Goal: Task Accomplishment & Management: Manage account settings

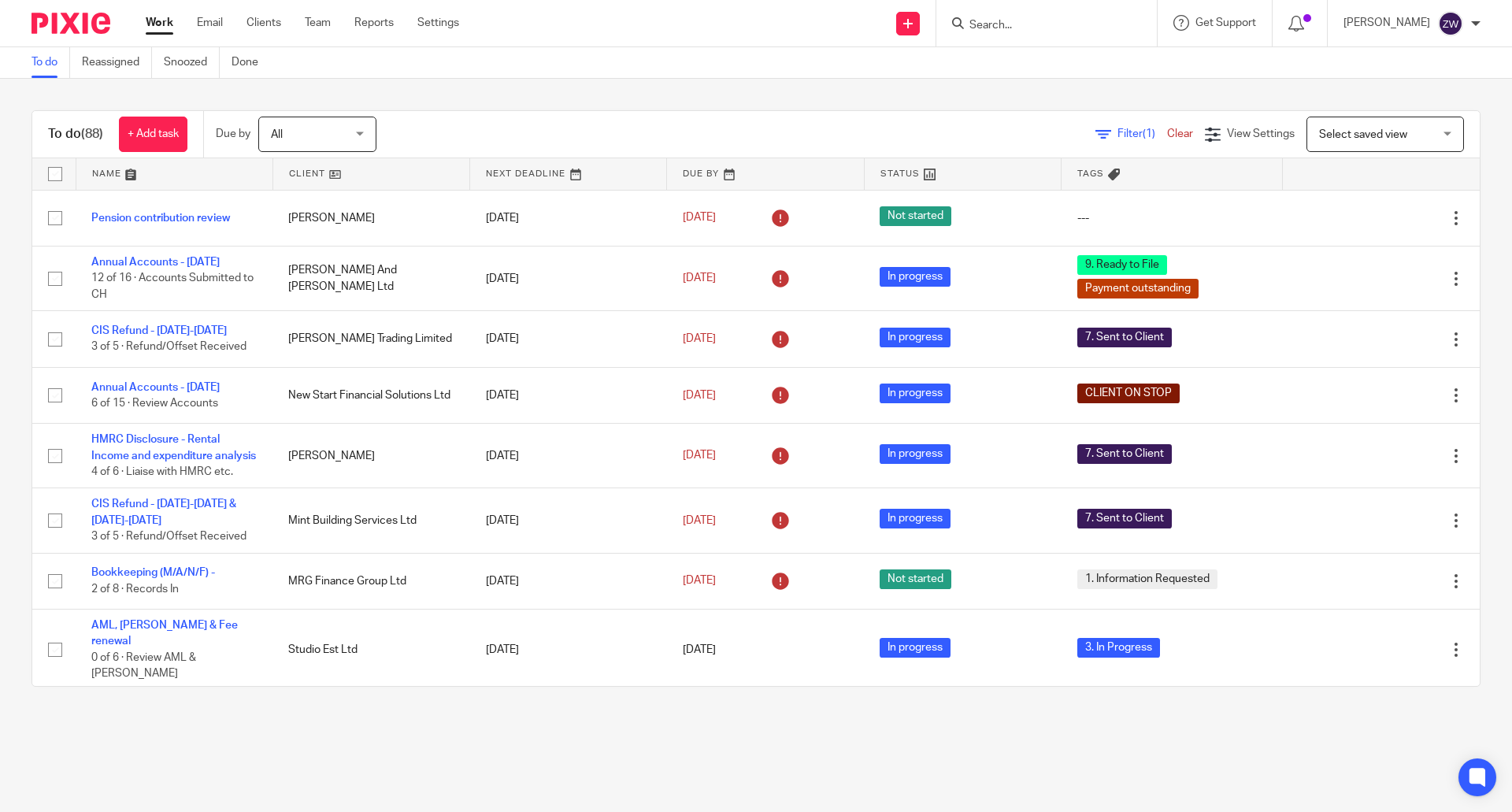
drag, startPoint x: 0, startPoint y: 0, endPoint x: 474, endPoint y: 74, distance: 479.7
click at [474, 74] on div "To do Reassigned Snoozed Done" at bounding box center [756, 63] width 1512 height 31
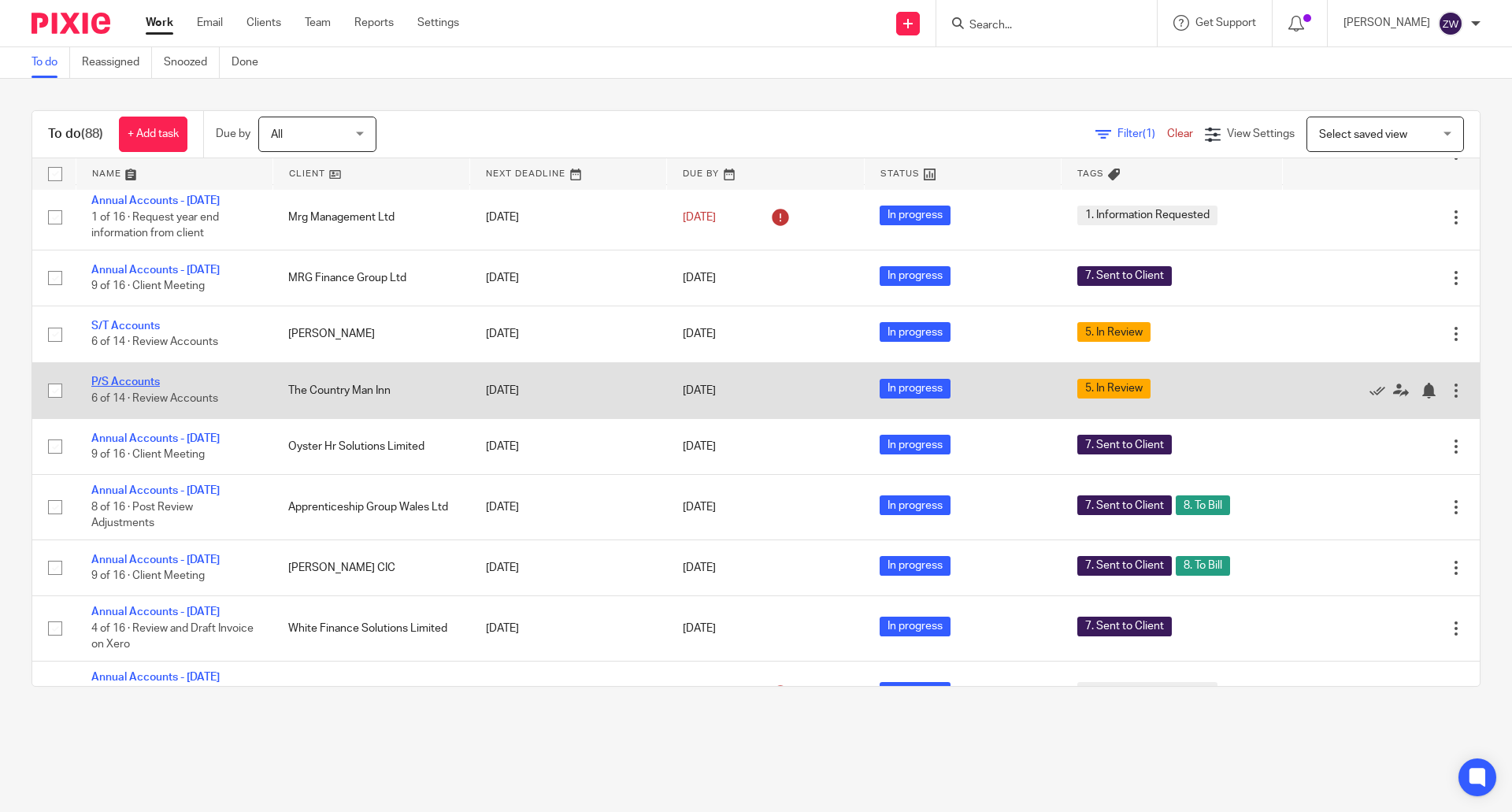
click at [129, 388] on link "P/S Accounts" at bounding box center [125, 382] width 69 height 11
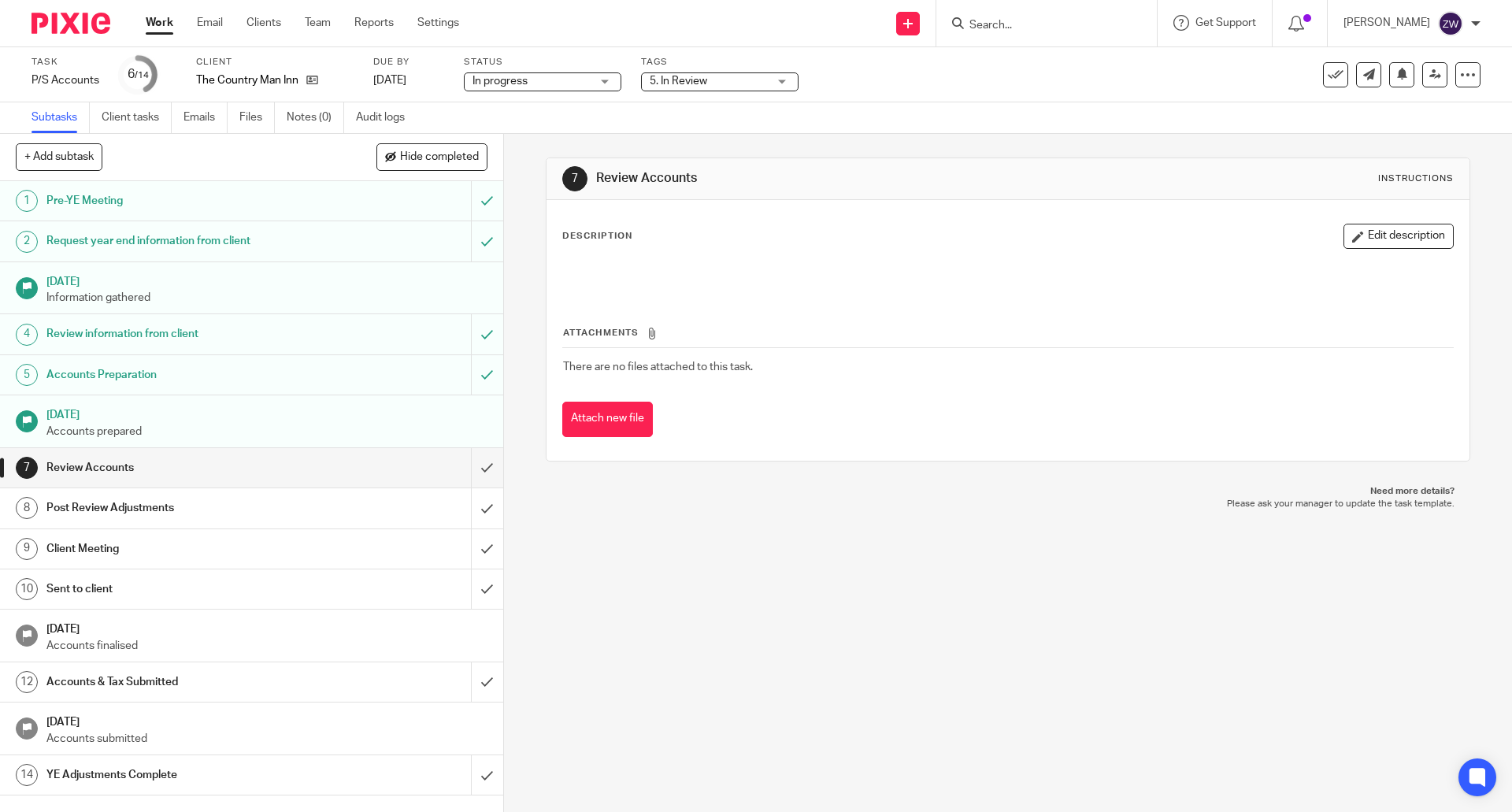
click at [741, 89] on span "5. In Review" at bounding box center [709, 81] width 118 height 17
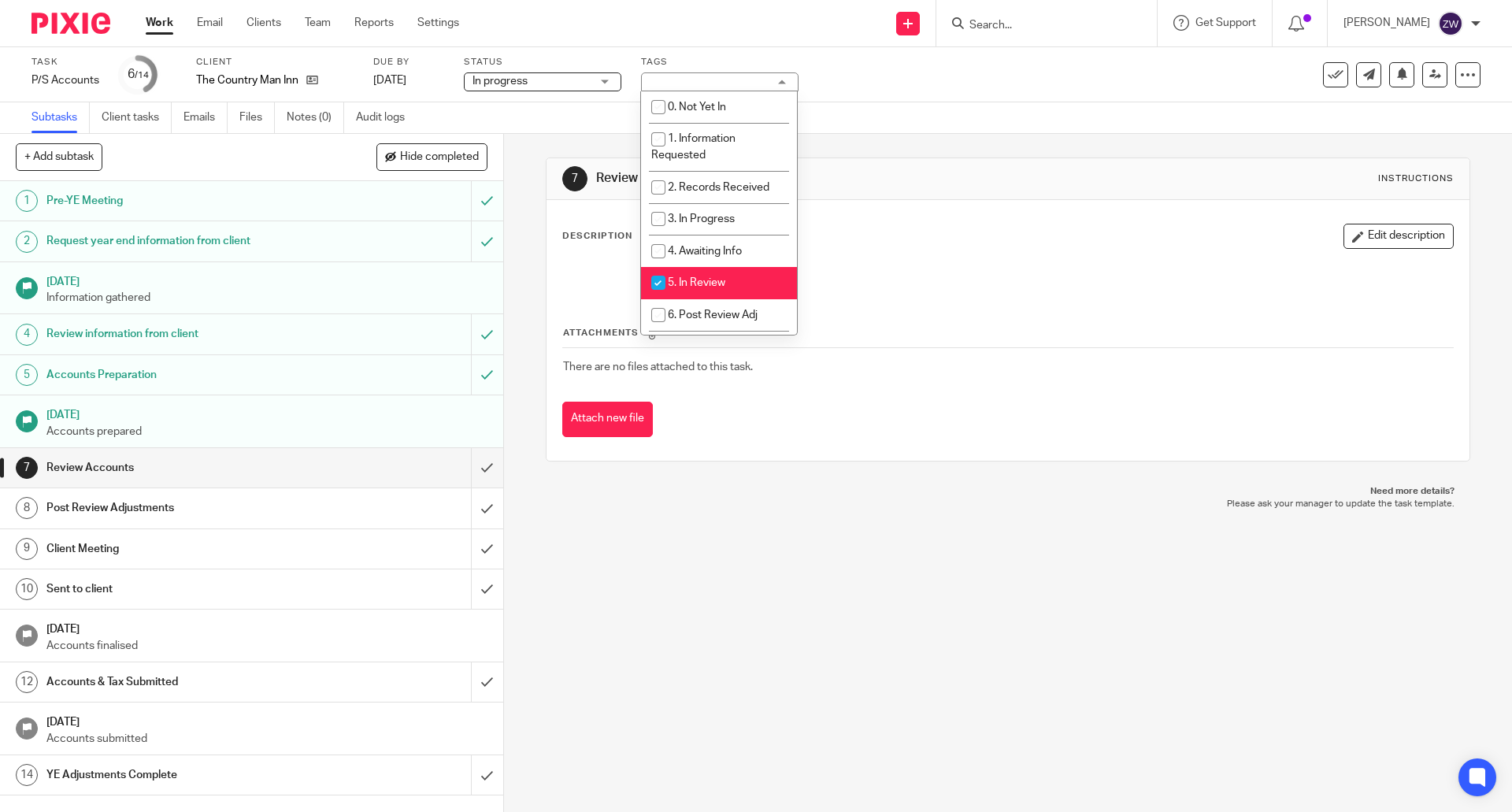
click at [734, 286] on li "5. In Review" at bounding box center [719, 283] width 156 height 32
checkbox input "false"
click at [726, 318] on span "6. Post Review Adj" at bounding box center [713, 315] width 90 height 11
checkbox input "true"
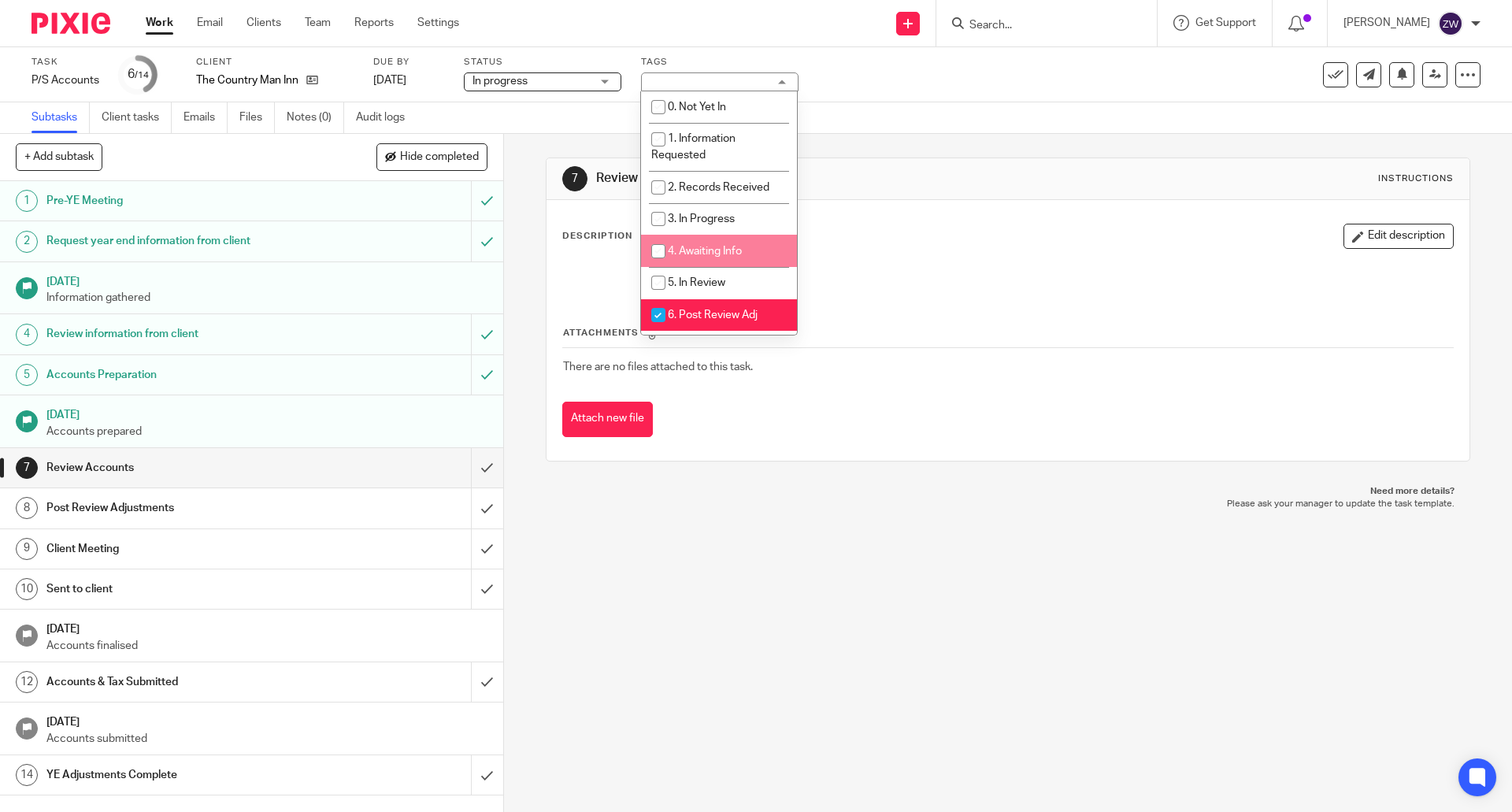
scroll to position [157, 0]
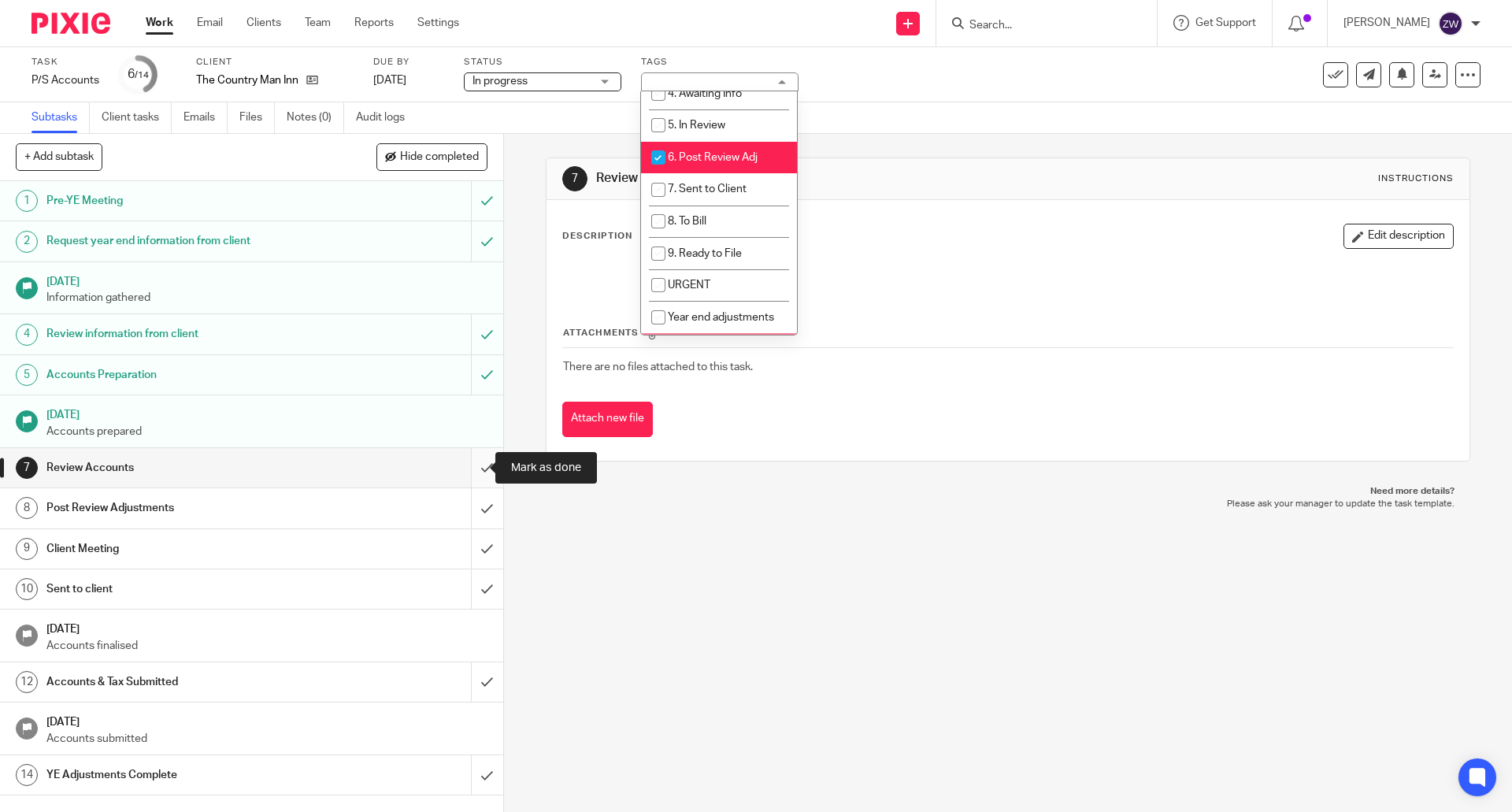
click at [461, 468] on input "submit" at bounding box center [251, 468] width 503 height 39
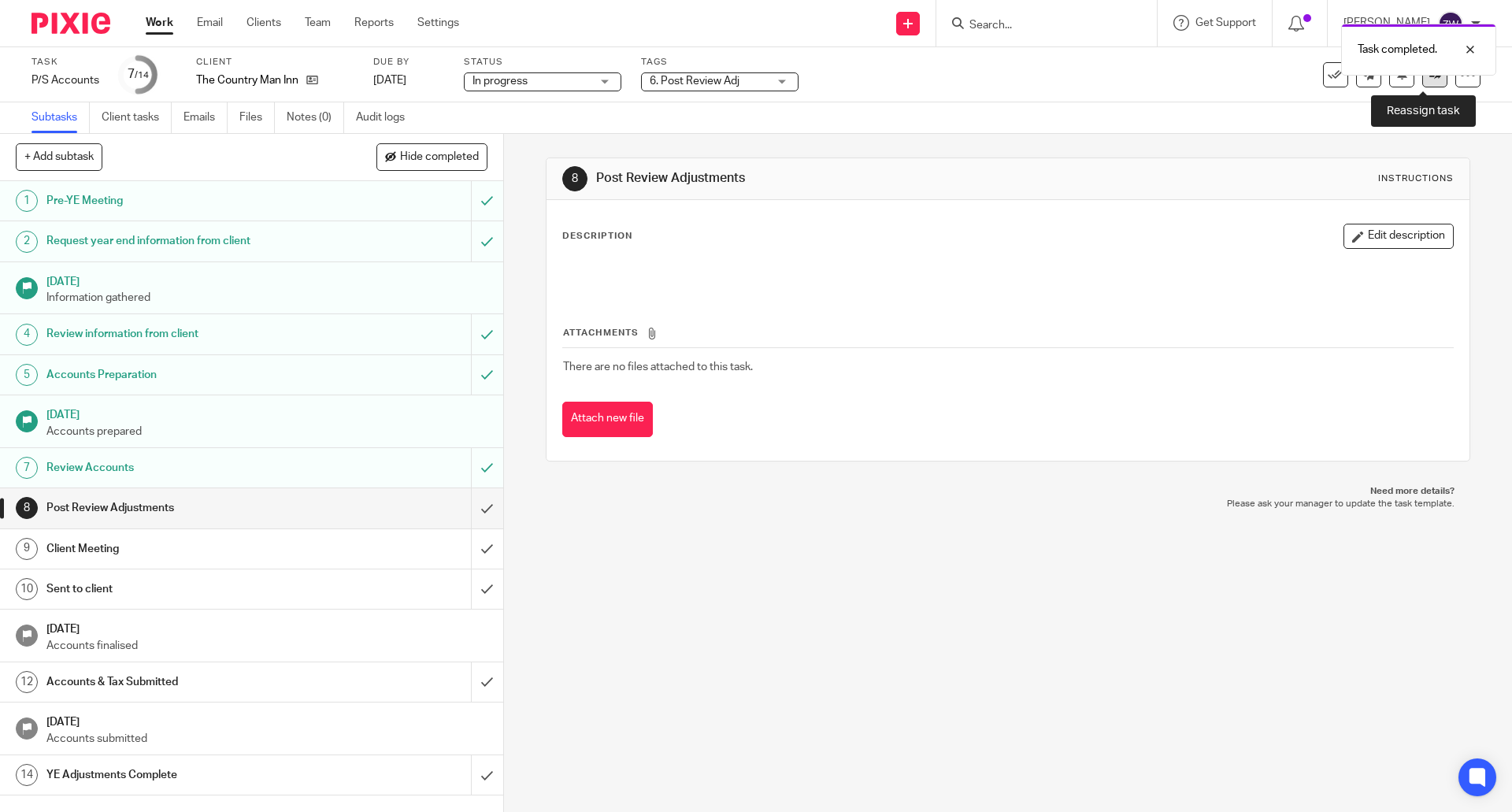
click at [1429, 81] on link at bounding box center [1435, 75] width 25 height 25
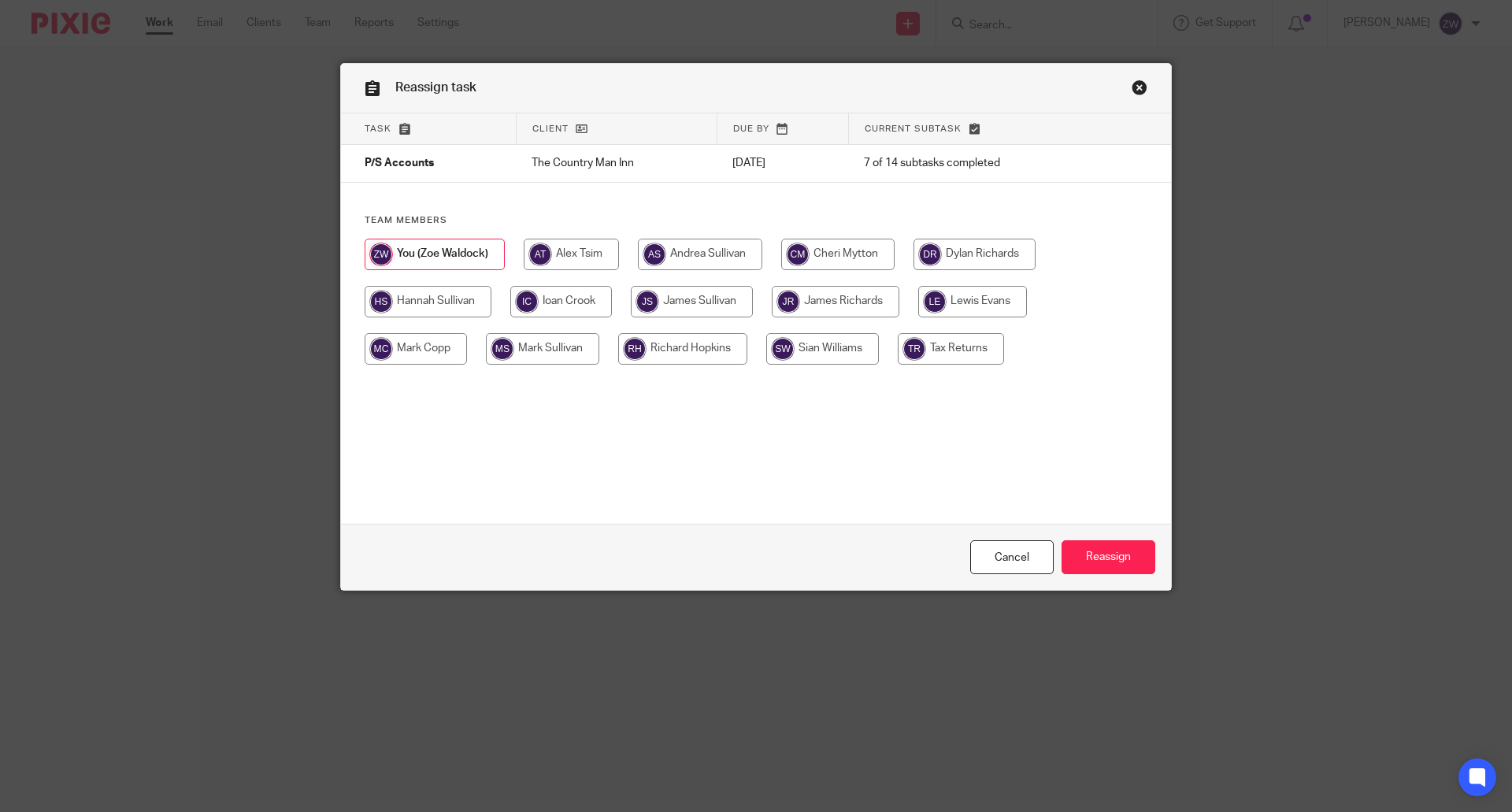
click at [940, 299] on input "radio" at bounding box center [972, 302] width 109 height 31
radio input "true"
click at [1094, 554] on input "Reassign" at bounding box center [1109, 557] width 94 height 34
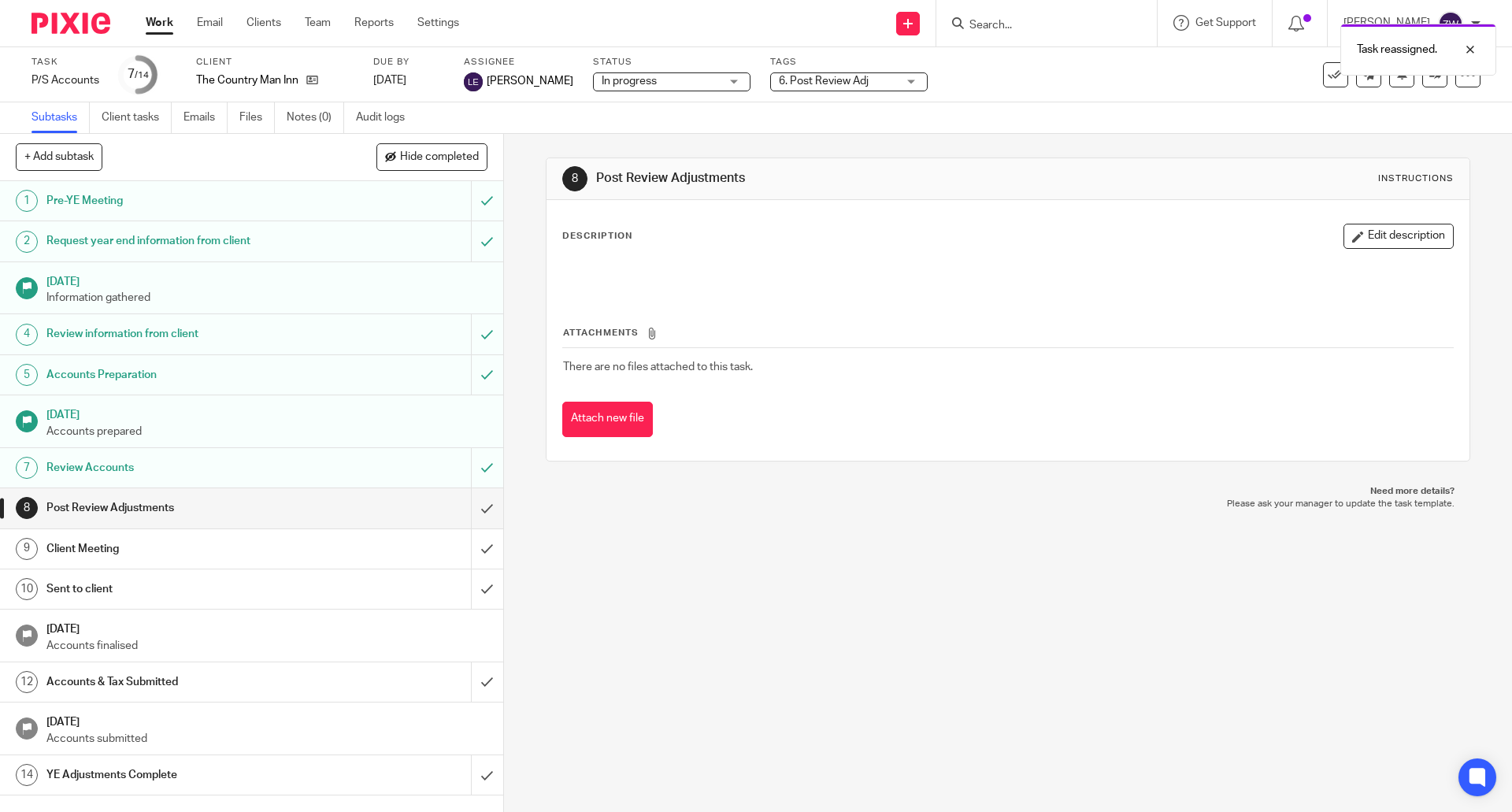
click at [63, 12] on div at bounding box center [65, 23] width 130 height 46
click at [65, 17] on img at bounding box center [70, 23] width 79 height 21
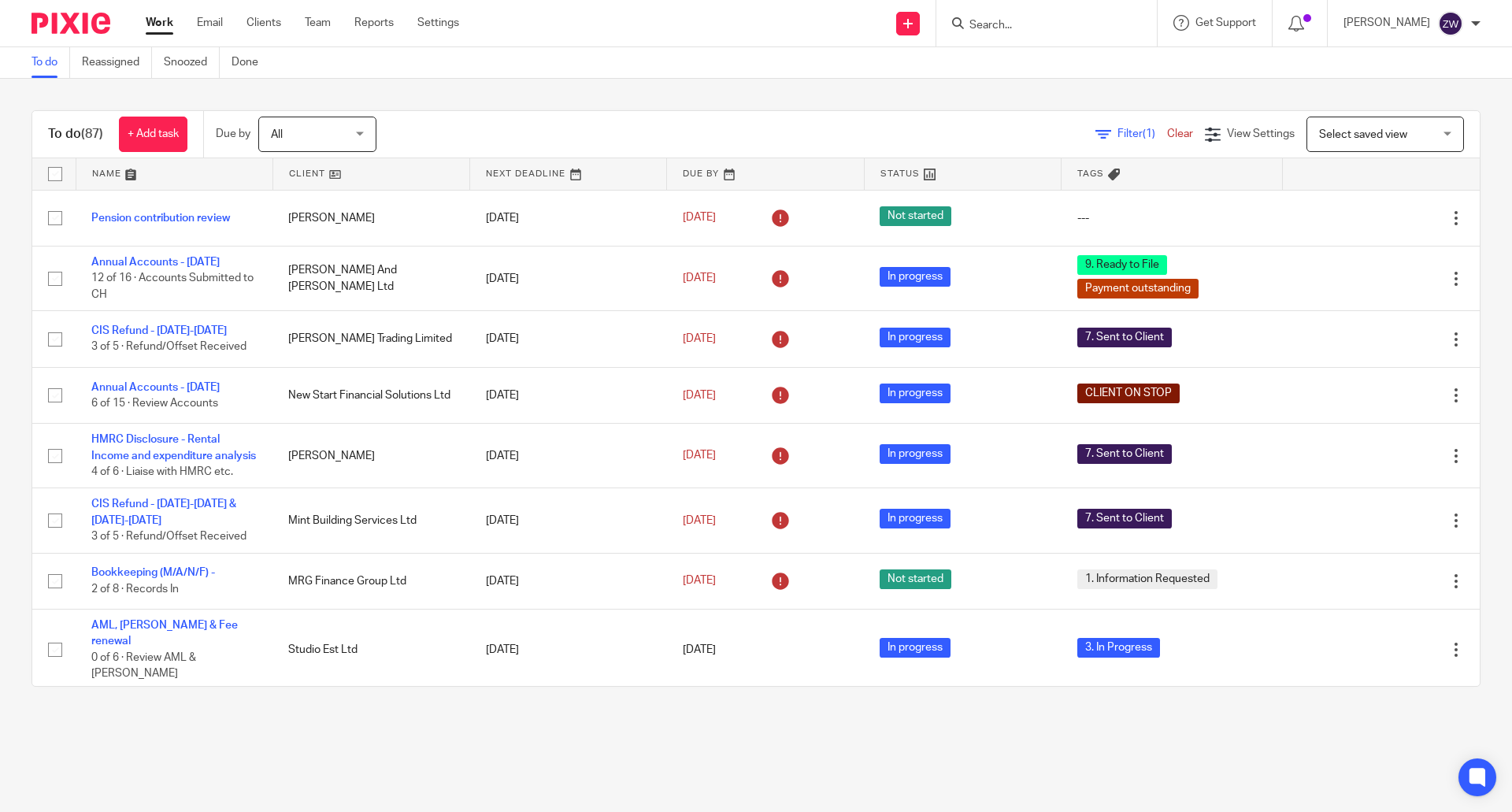
click at [624, 86] on div "To do (87) + Add task Due by All All [DATE] [DATE] This week Next week This mon…" at bounding box center [756, 399] width 1512 height 640
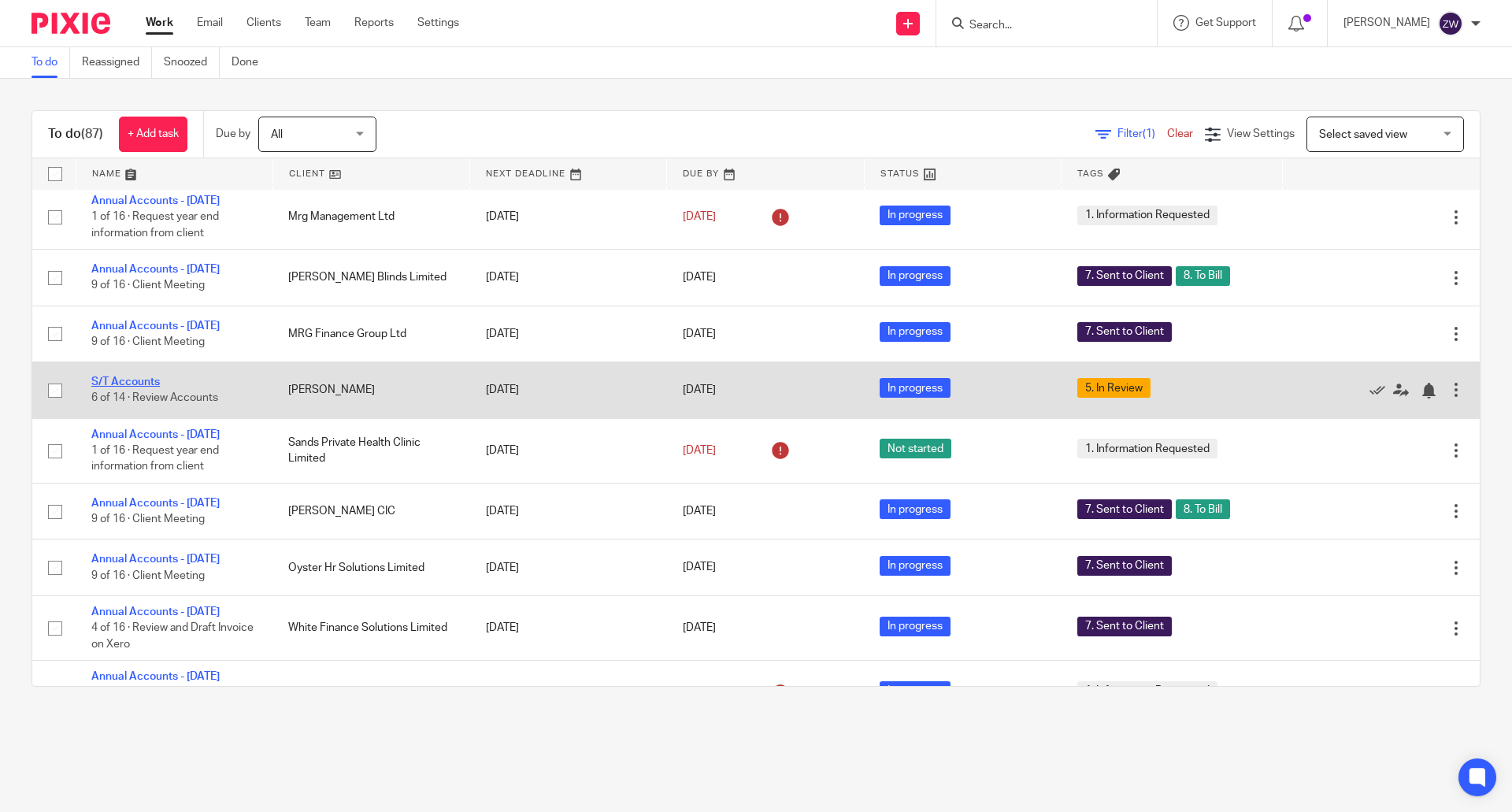
click at [122, 388] on link "S/T Accounts" at bounding box center [125, 382] width 69 height 11
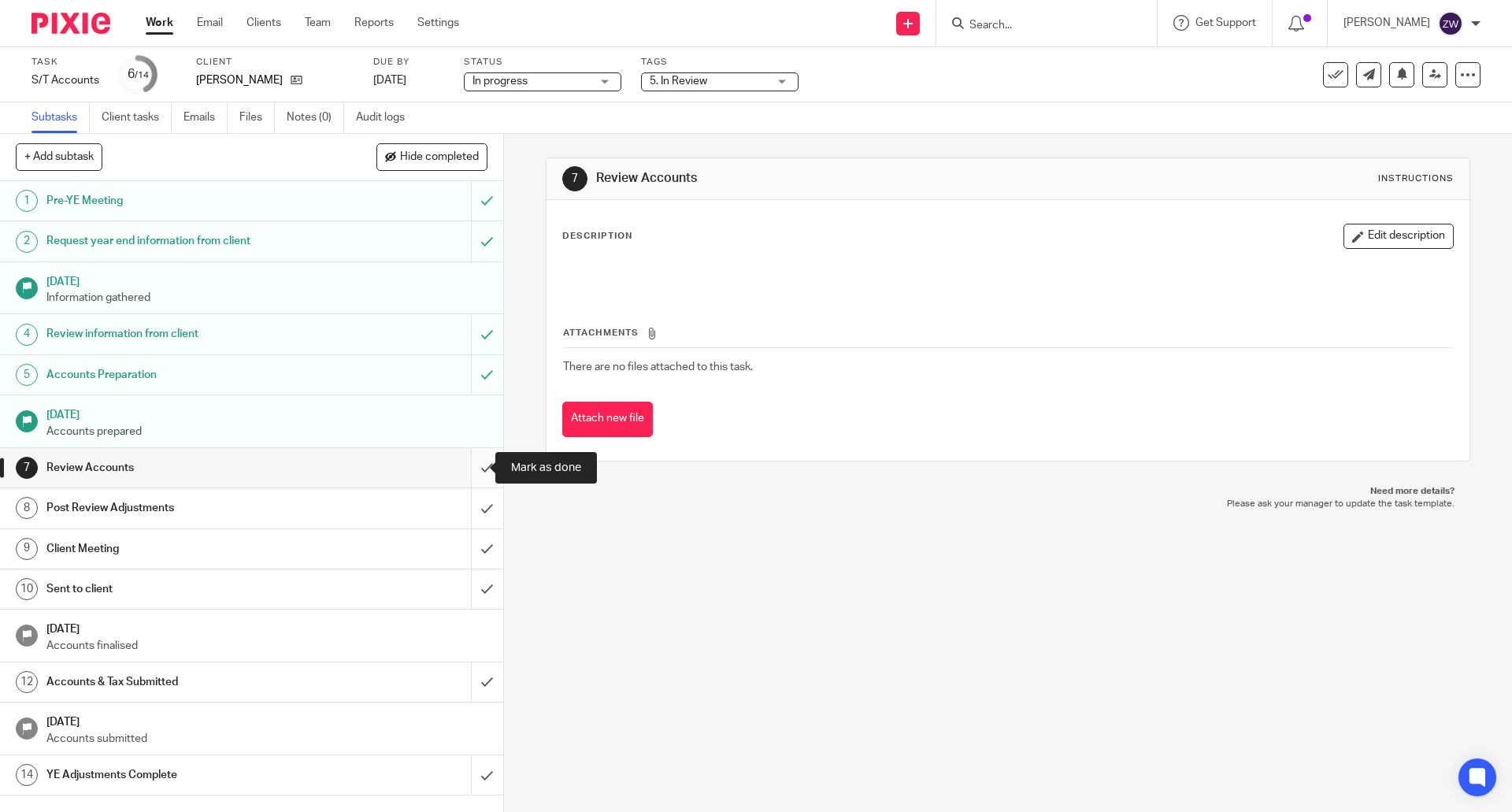
click at [474, 462] on input "submit" at bounding box center [251, 468] width 503 height 39
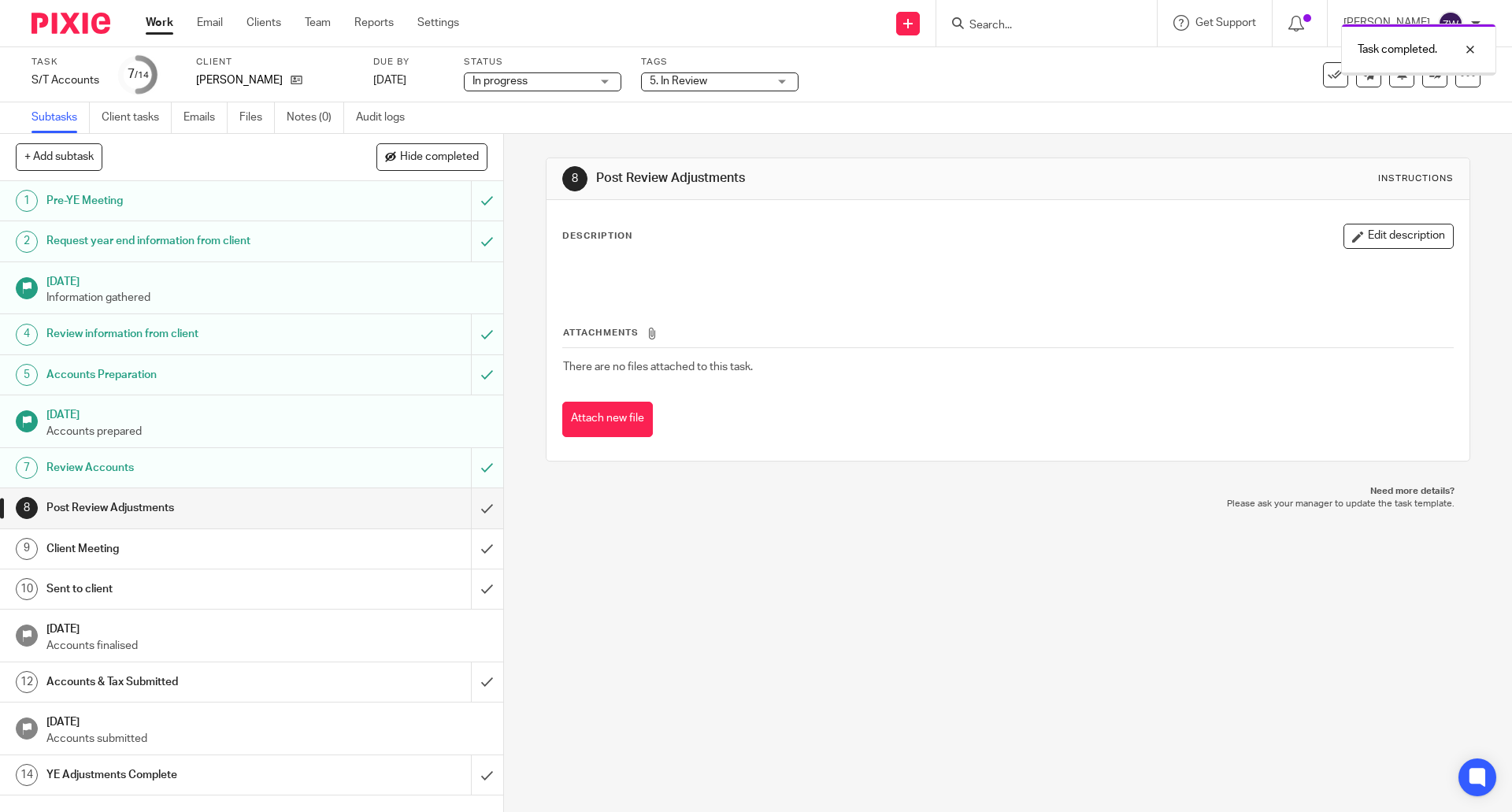
click at [743, 83] on span "5. In Review" at bounding box center [709, 81] width 118 height 17
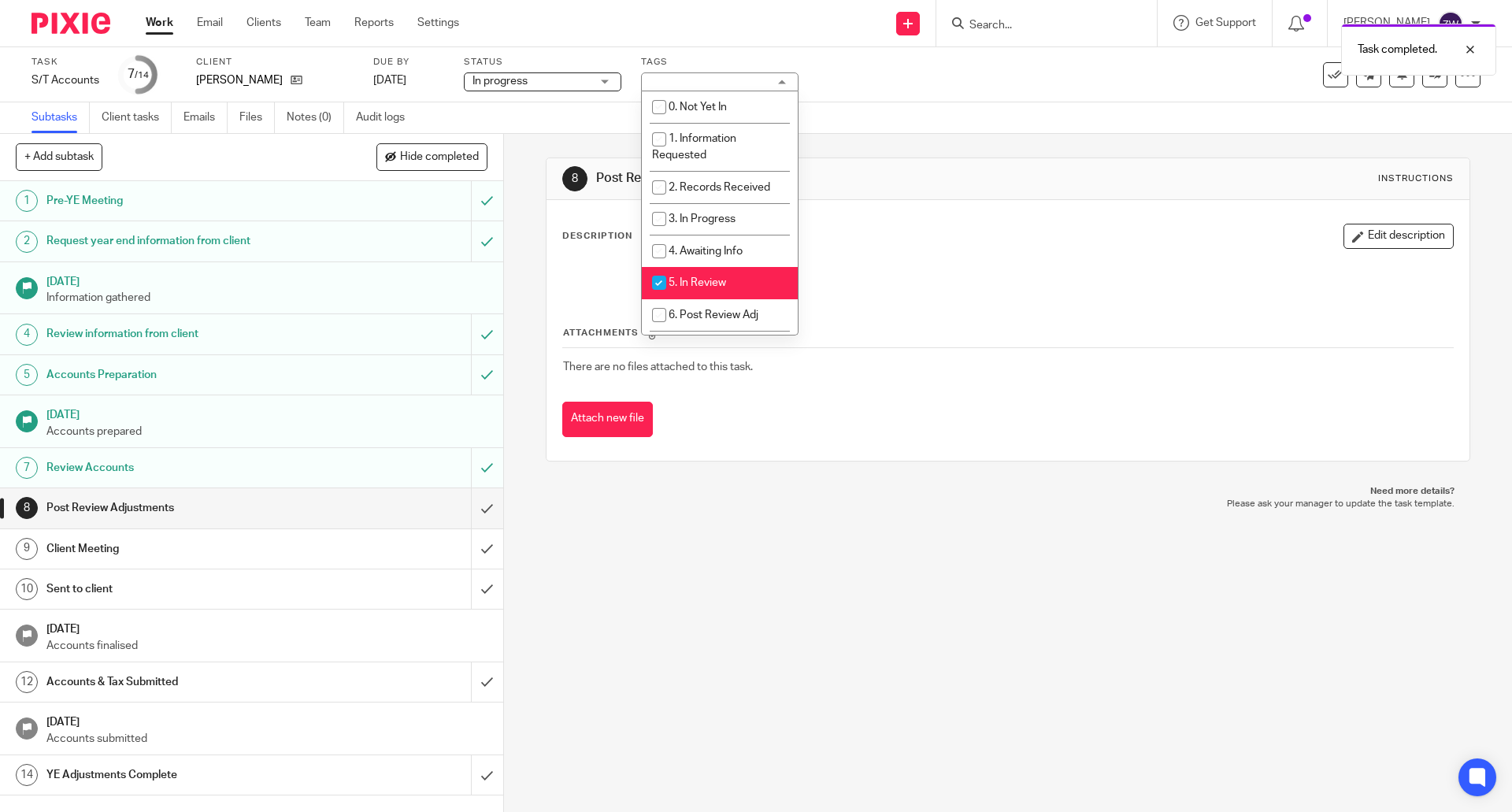
click at [701, 290] on li "5. In Review" at bounding box center [720, 283] width 156 height 32
checkbox input "false"
click at [705, 312] on span "6. Post Review Adj" at bounding box center [713, 315] width 90 height 11
checkbox input "true"
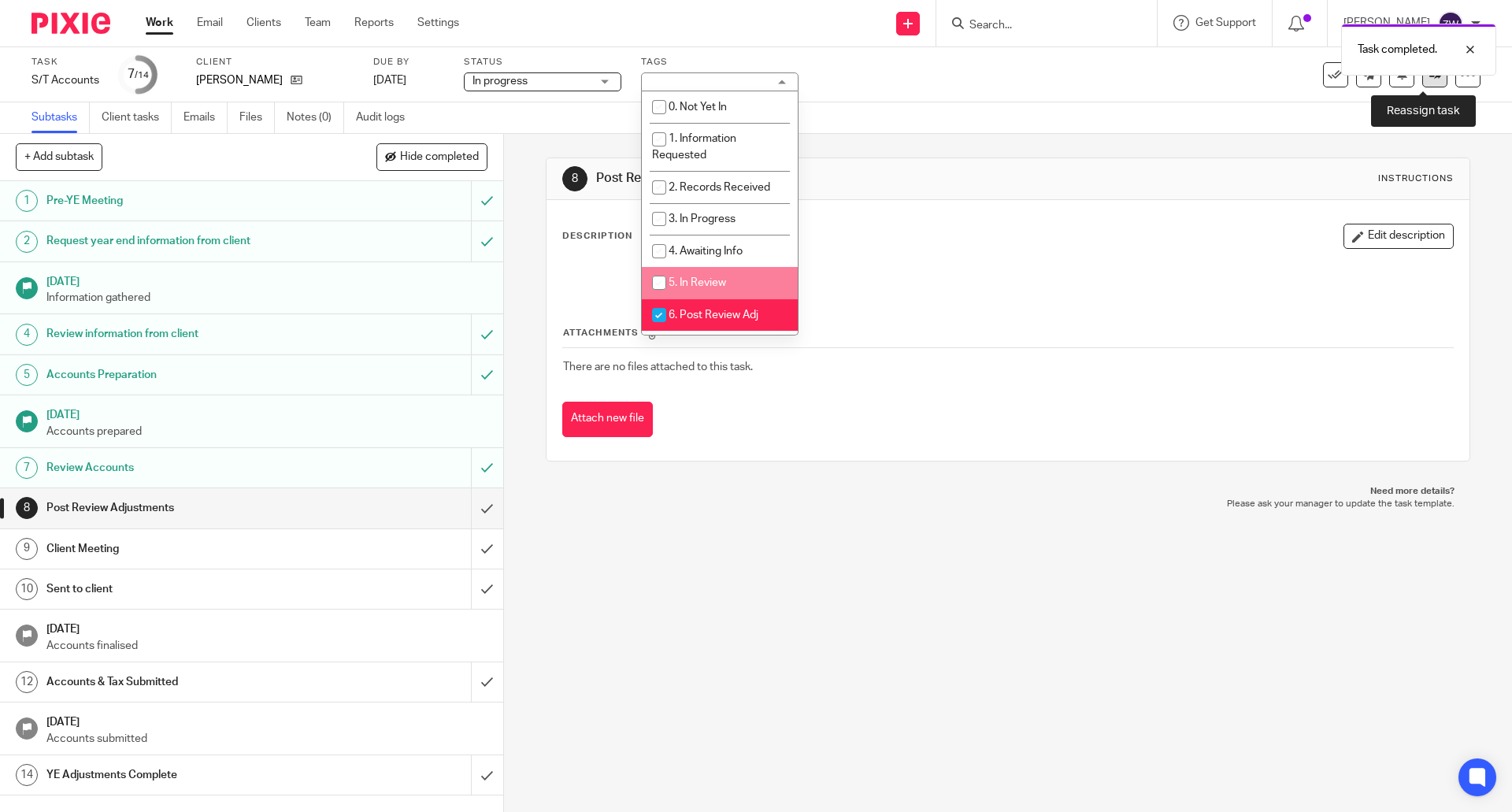
click at [1422, 81] on link at bounding box center [1435, 75] width 25 height 25
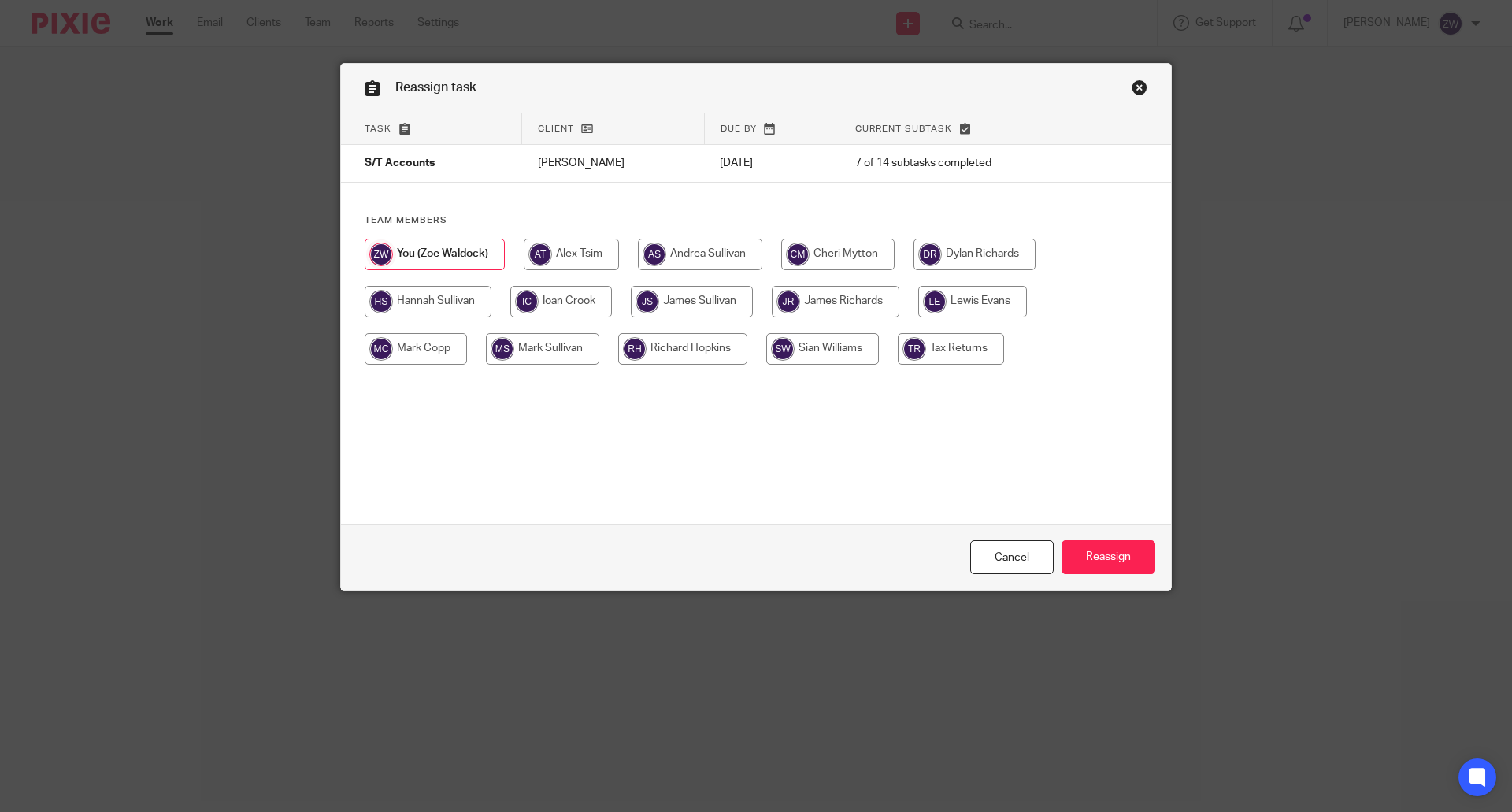
click at [946, 303] on input "radio" at bounding box center [972, 302] width 109 height 31
radio input "true"
click at [1101, 551] on input "Reassign" at bounding box center [1109, 557] width 94 height 34
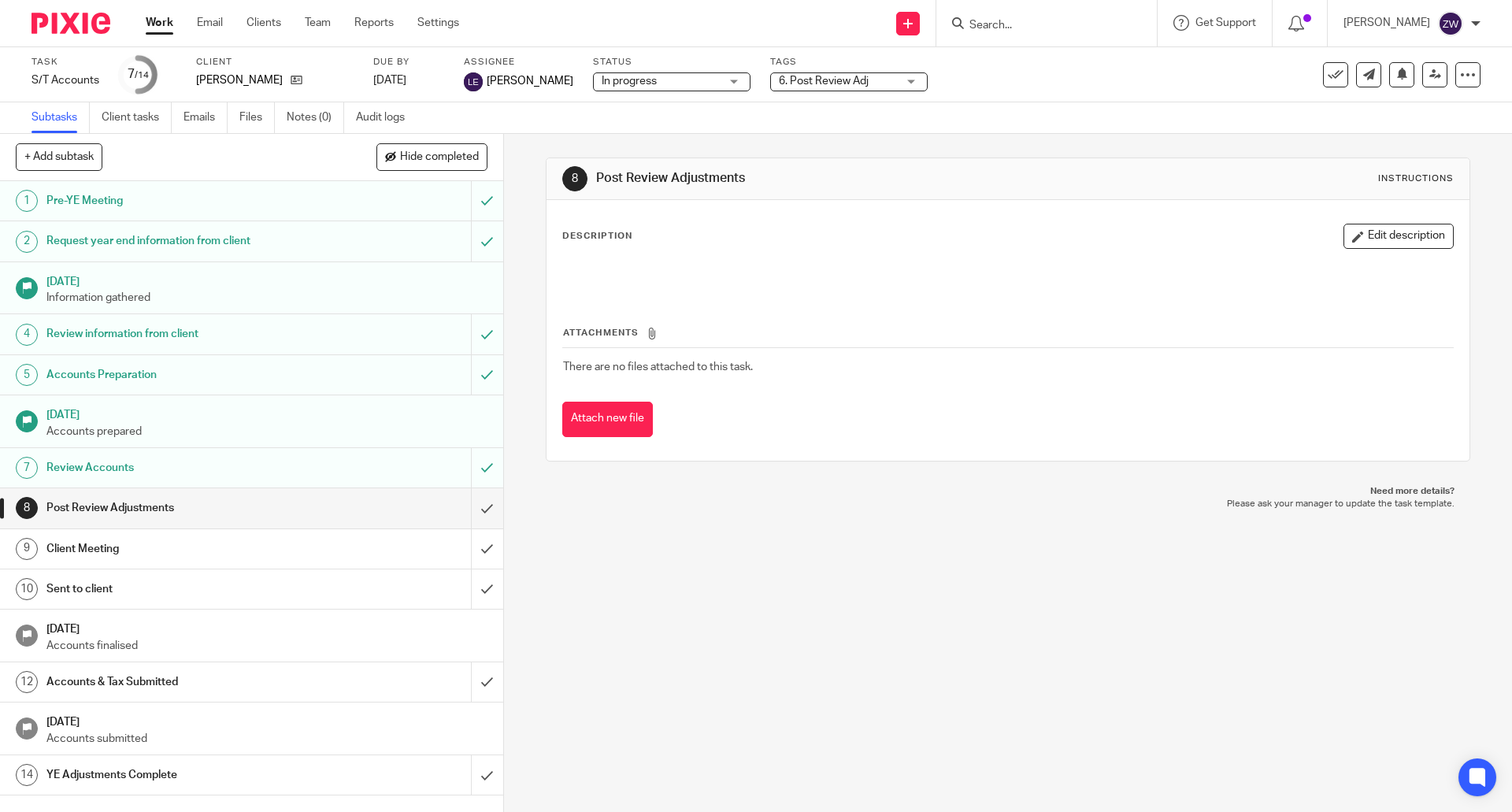
click at [63, 22] on img at bounding box center [70, 23] width 79 height 21
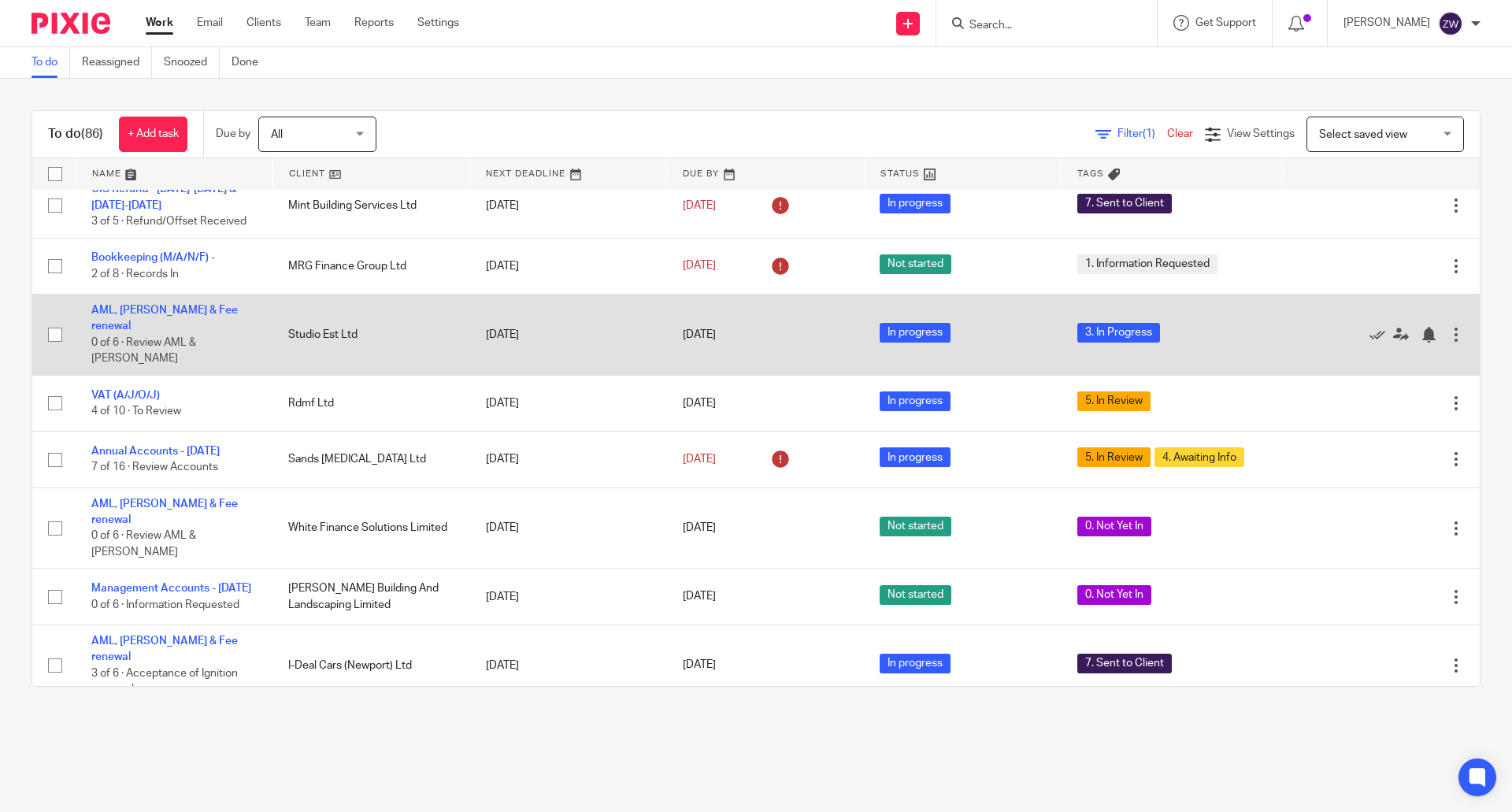
scroll to position [394, 0]
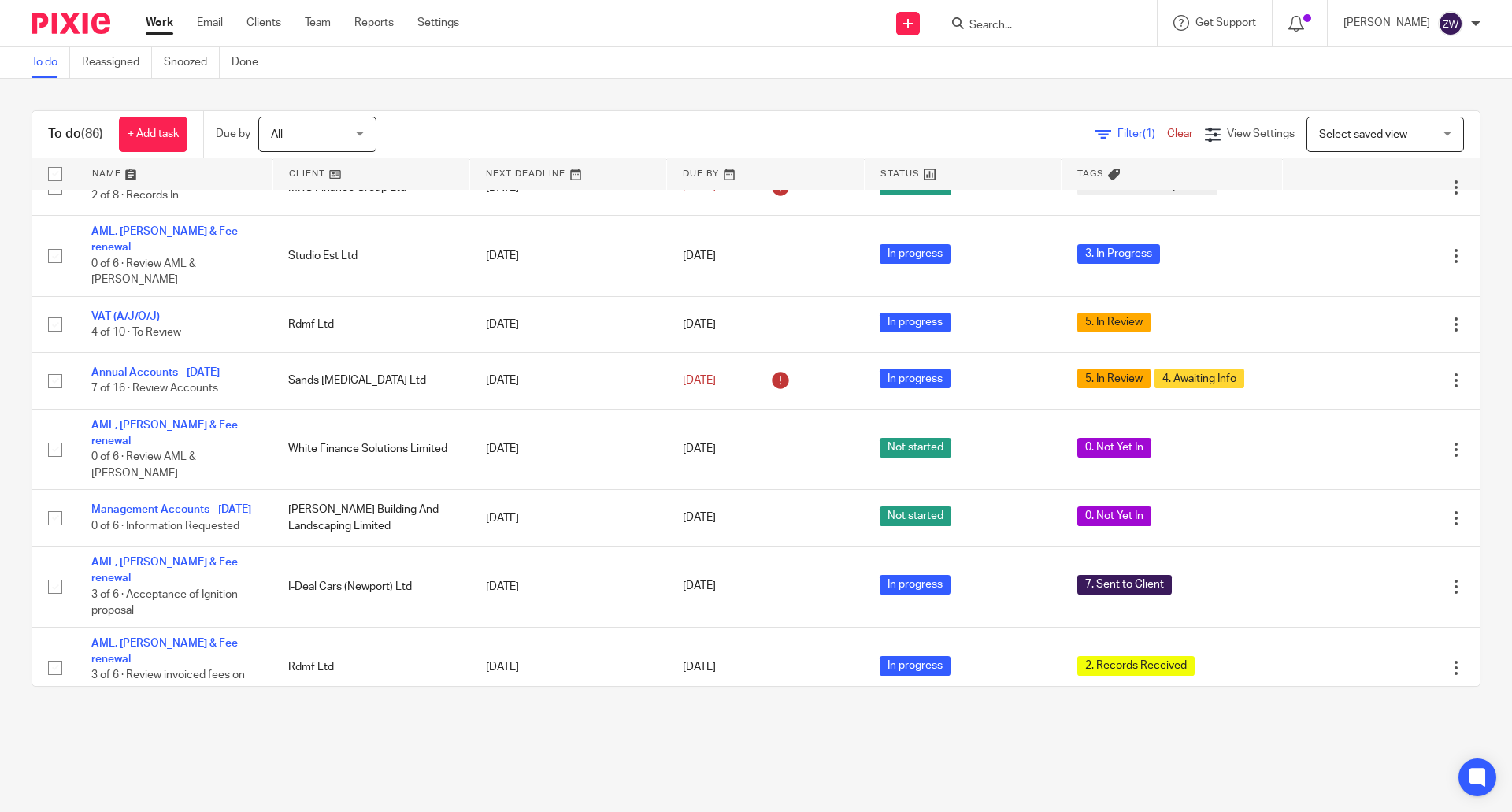
click at [550, 97] on div "To do (86) + Add task Due by All All Today Tomorrow This week Next week This mo…" at bounding box center [756, 399] width 1512 height 640
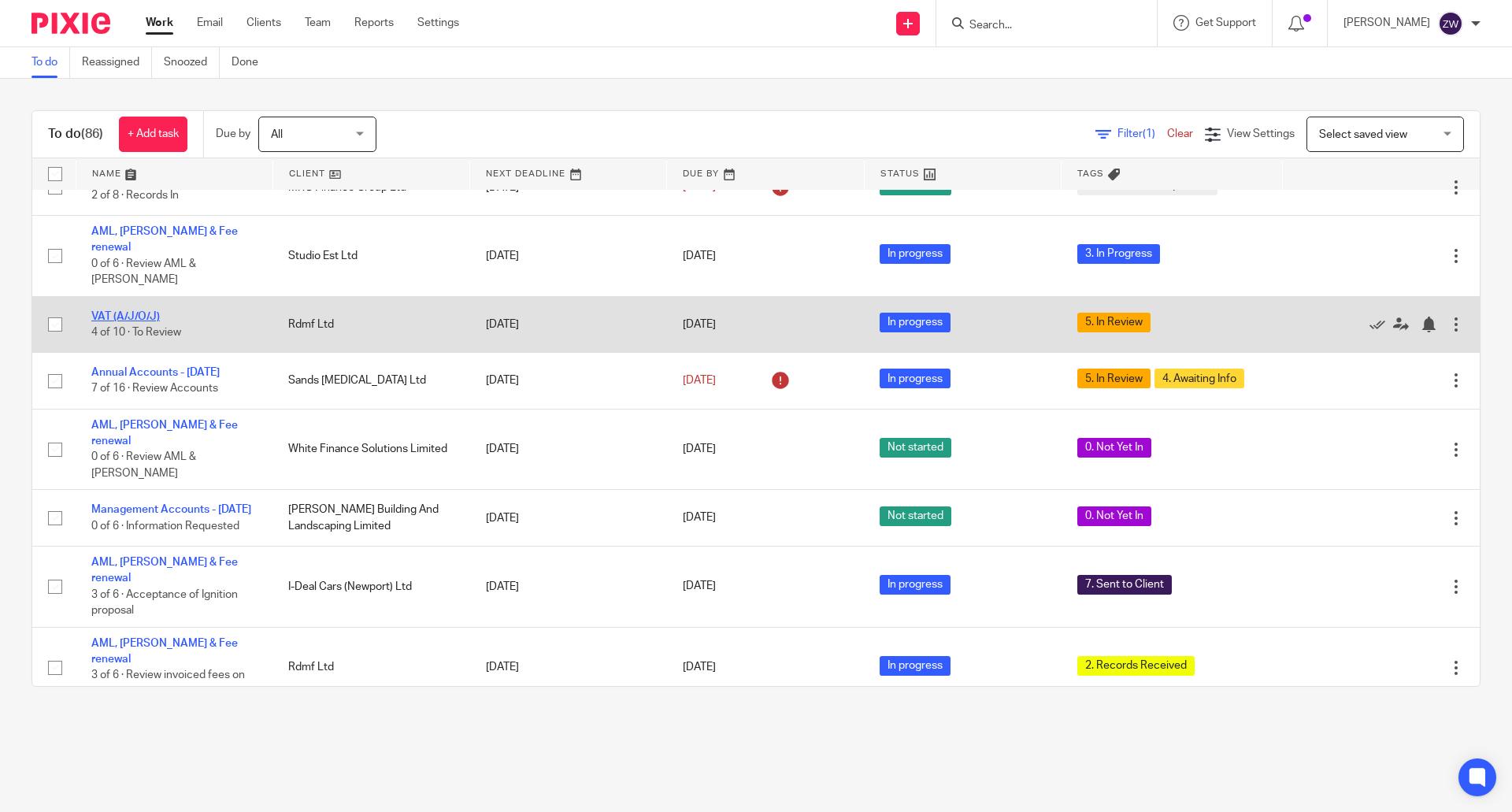
click at [133, 318] on link "VAT (A/J/O/J)" at bounding box center [125, 316] width 69 height 11
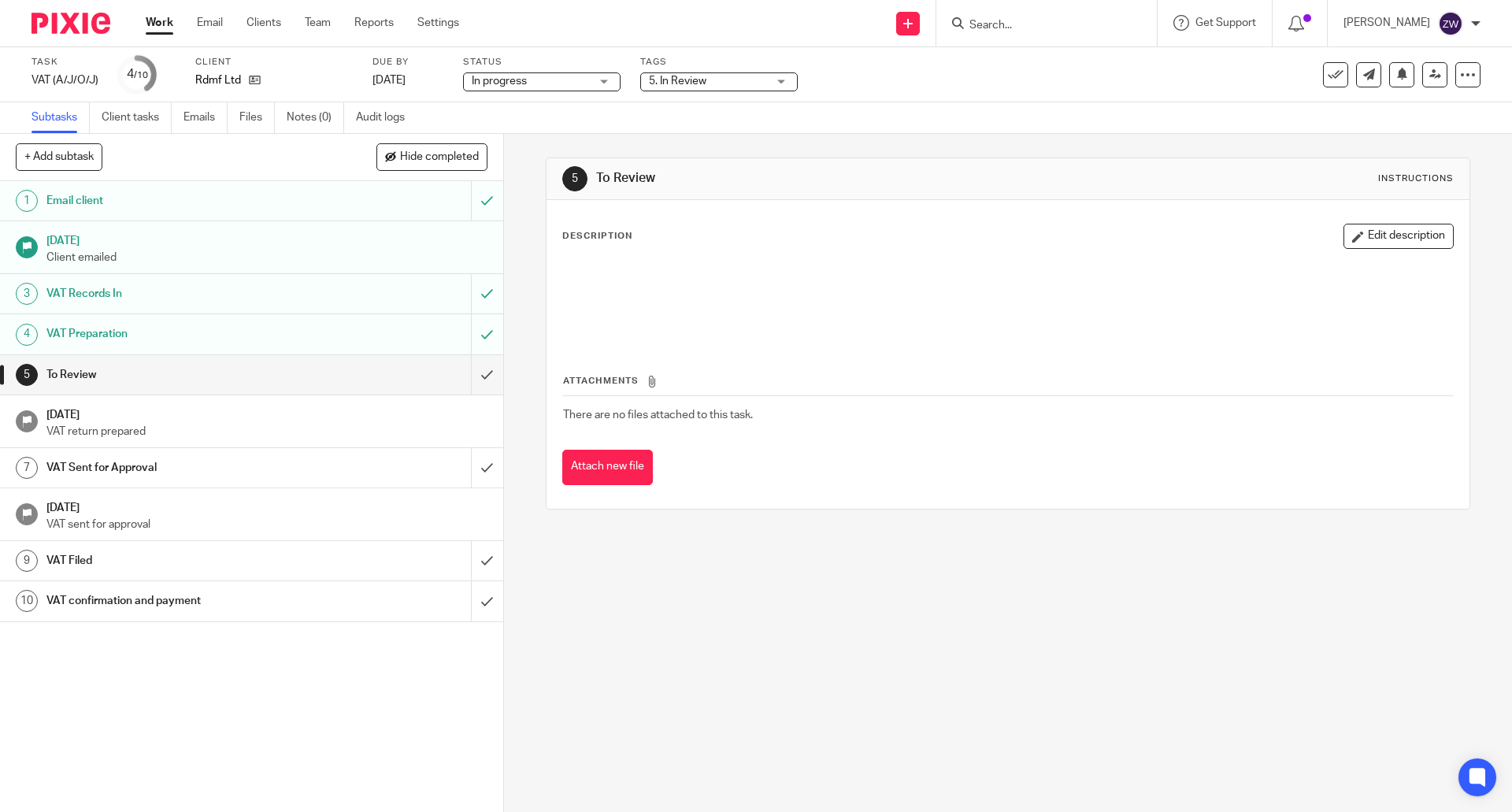
click at [745, 86] on span "5. In Review" at bounding box center [708, 81] width 118 height 17
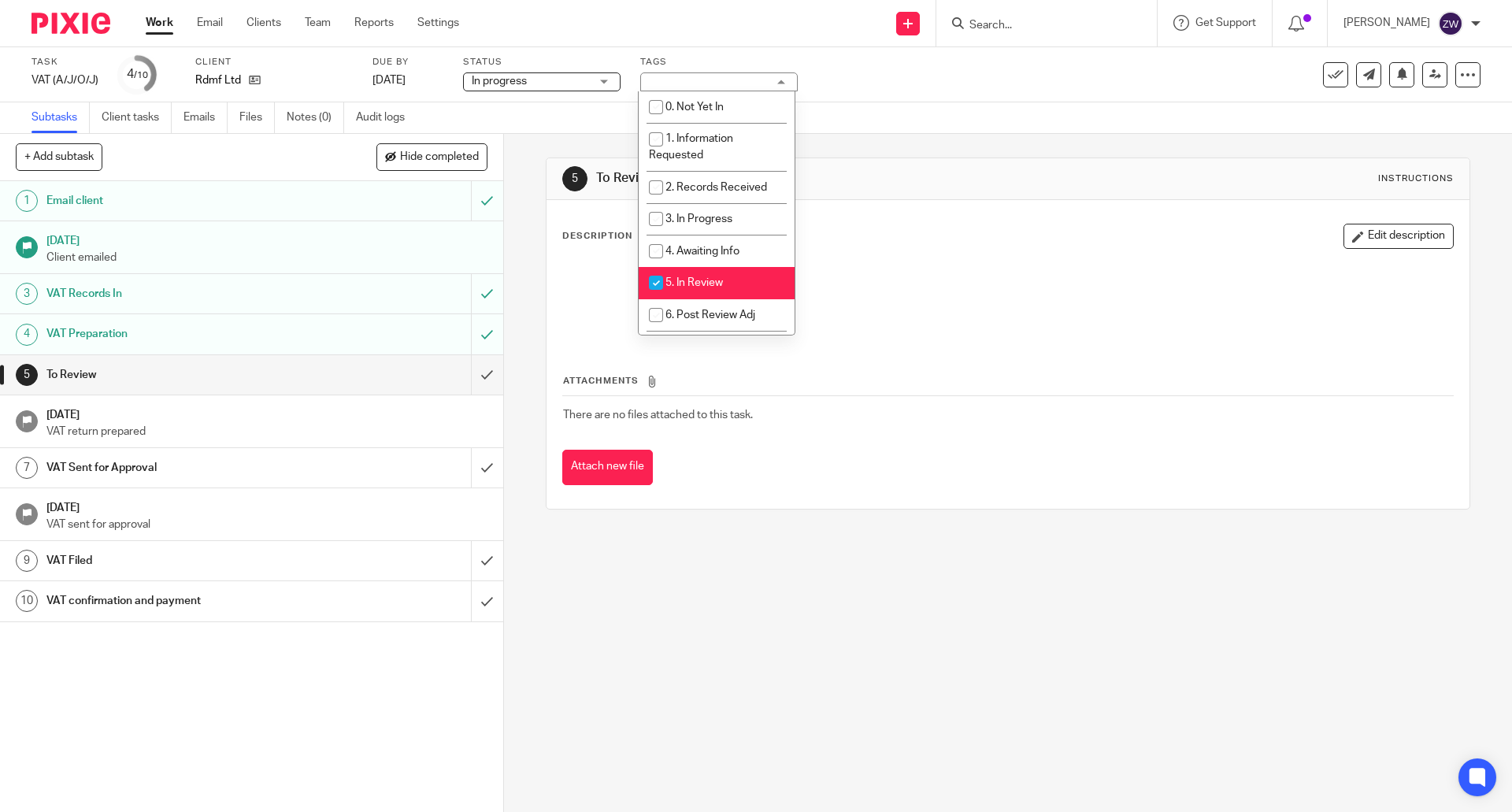
click at [712, 284] on span "5. In Review" at bounding box center [694, 283] width 57 height 11
checkbox input "false"
click at [712, 307] on li "6. Post Review Adj" at bounding box center [716, 315] width 156 height 32
checkbox input "true"
click at [523, 380] on div "5 To Review Instructions Description Edit description Attachments There are no …" at bounding box center [1008, 473] width 1008 height 678
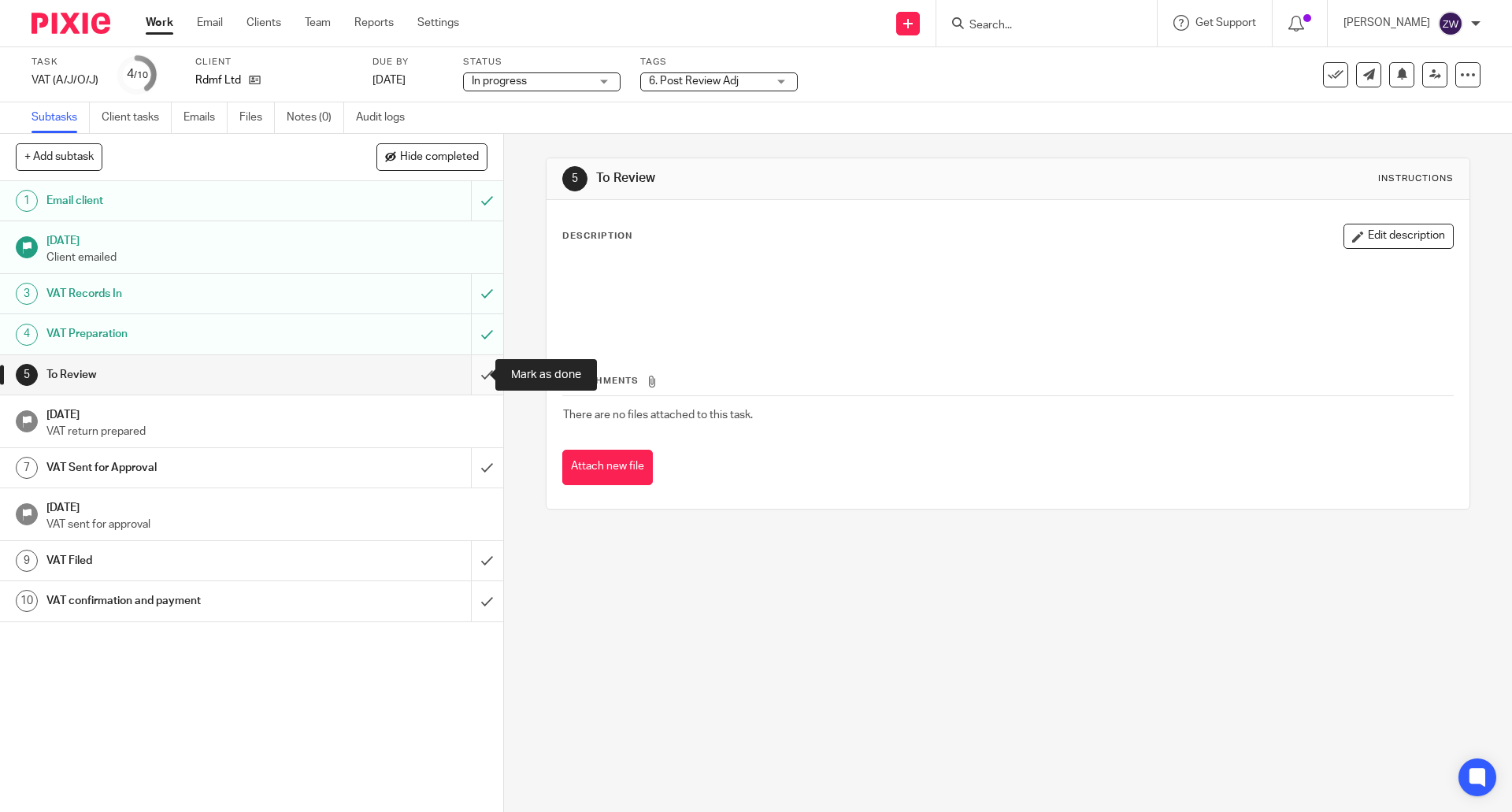
click at [481, 373] on input "submit" at bounding box center [251, 375] width 503 height 39
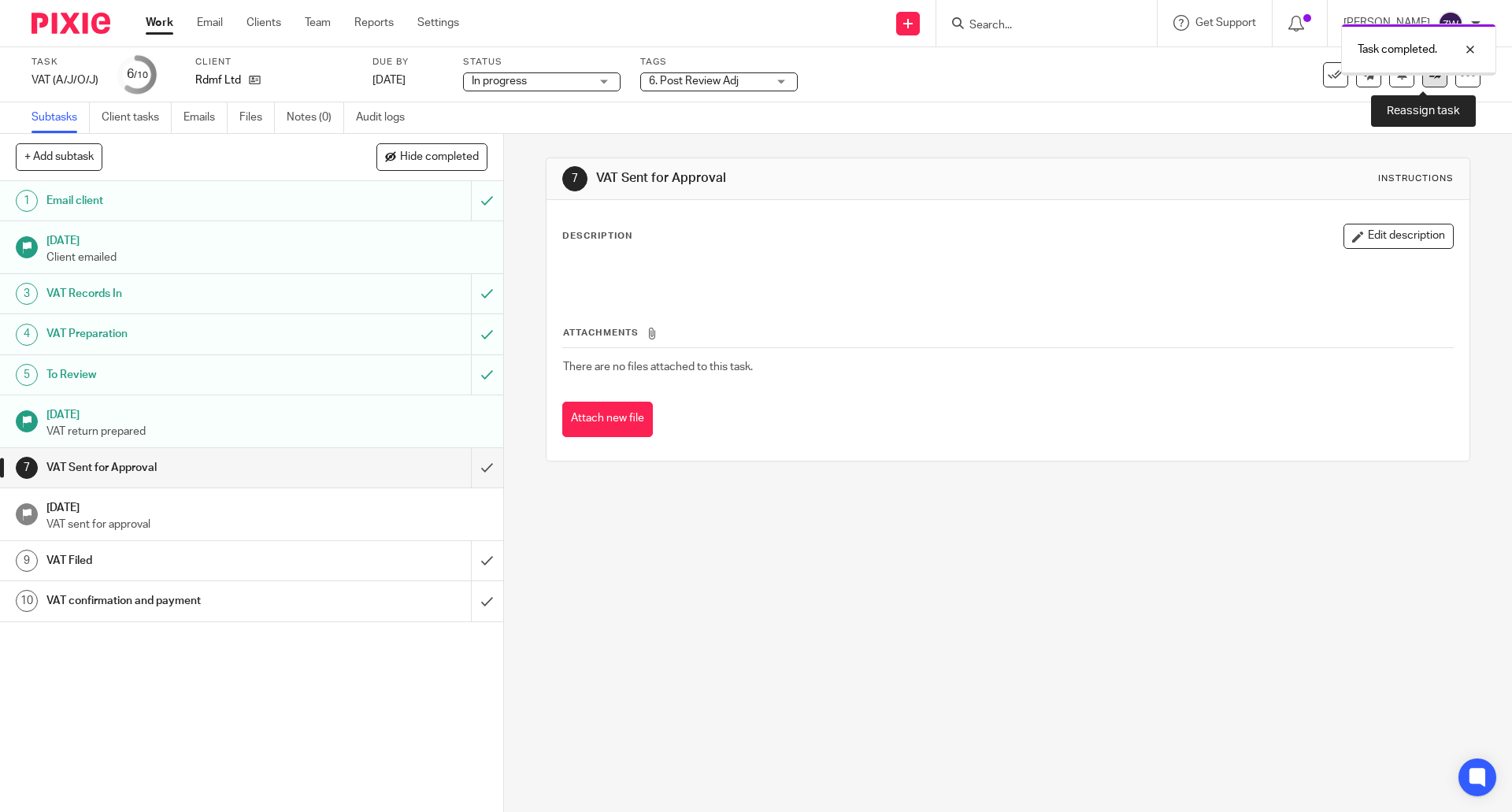
click at [1429, 80] on icon at bounding box center [1436, 75] width 12 height 12
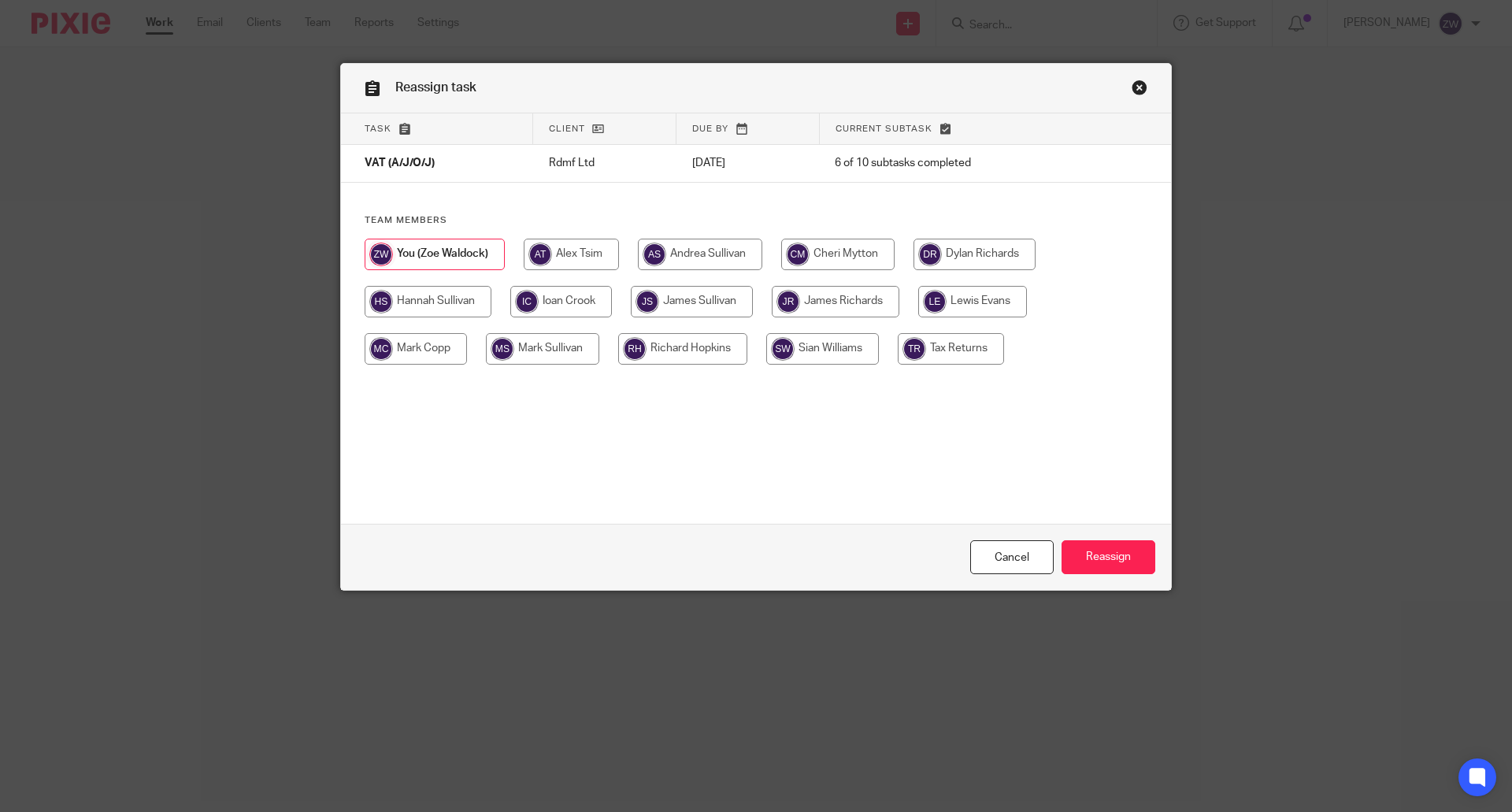
click at [962, 305] on input "radio" at bounding box center [972, 302] width 109 height 31
radio input "true"
click at [1095, 564] on input "Reassign" at bounding box center [1109, 557] width 94 height 34
